Goal: Task Accomplishment & Management: Manage account settings

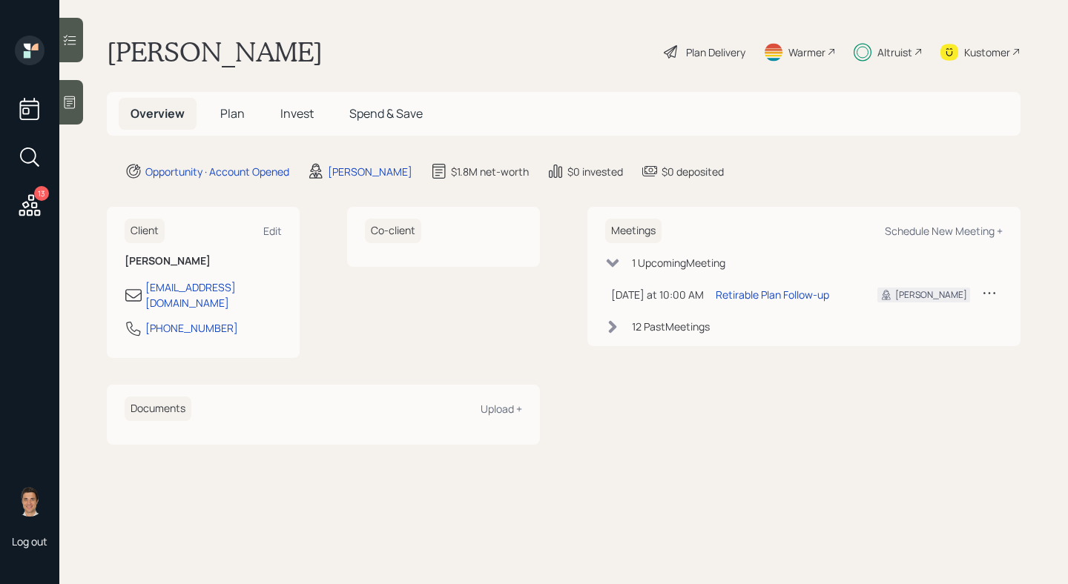
click at [317, 119] on h5 "Invest" at bounding box center [296, 114] width 57 height 32
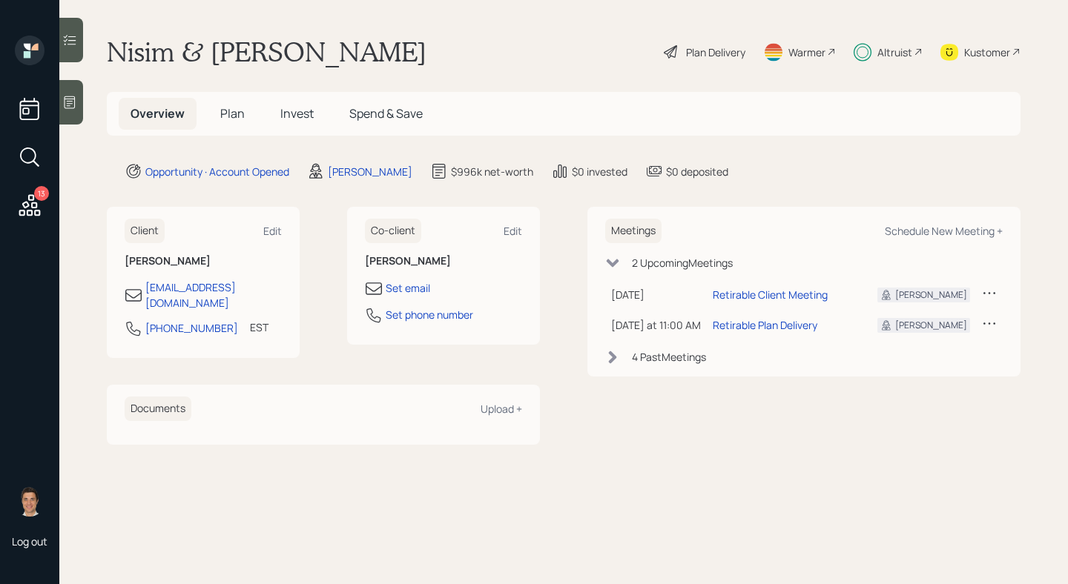
click at [295, 113] on span "Invest" at bounding box center [296, 113] width 33 height 16
